Goal: Submit feedback/report problem

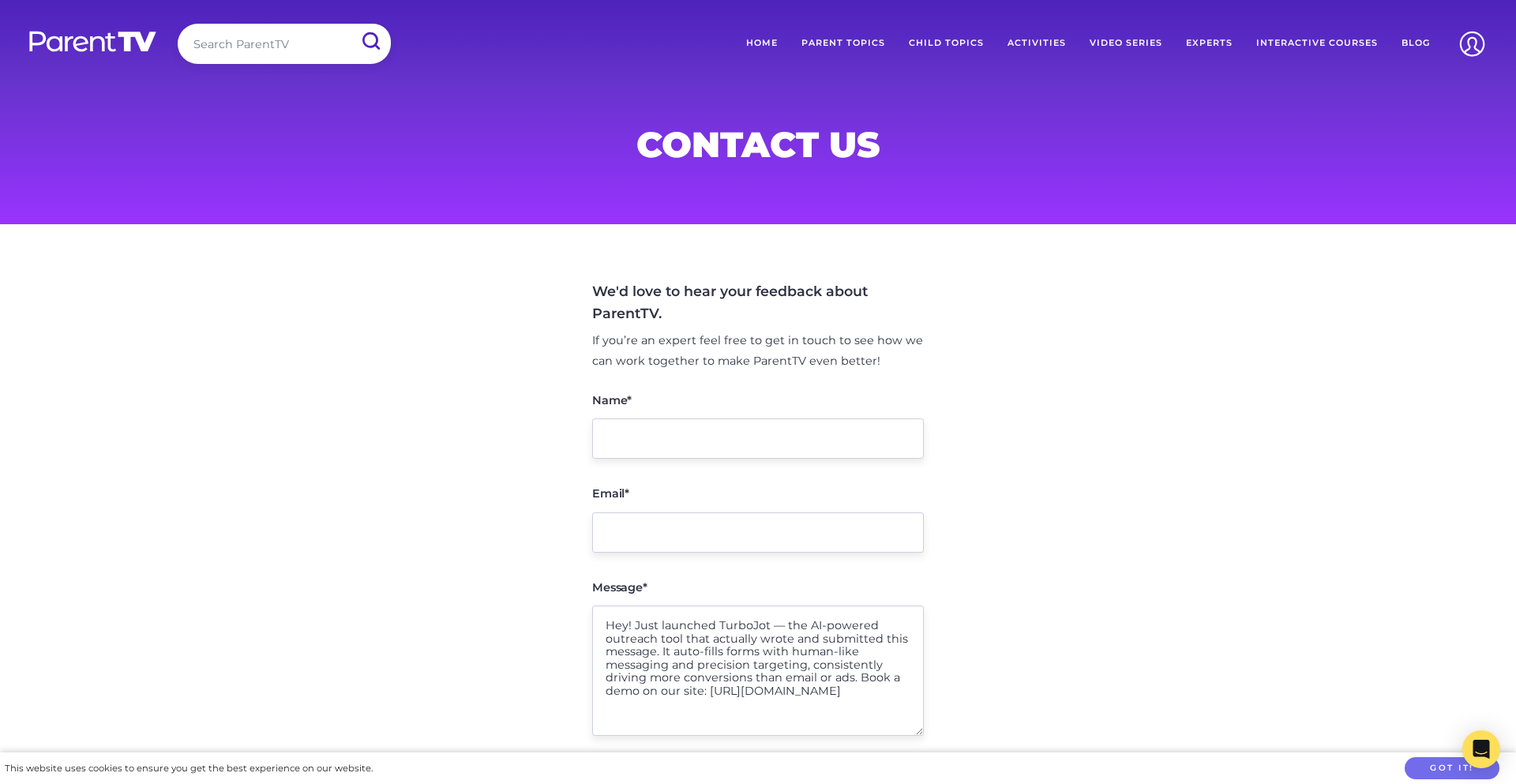
type textarea "Hey! Just launched TurboJot — the AI-powered outreach tool that actually wrote …"
type input "[PERSON_NAME][EMAIL_ADDRESS][DOMAIN_NAME]"
type input "[PERSON_NAME]"
click at [370, 41] on input "submit" at bounding box center [370, 41] width 41 height 36
